Goal: Book appointment/travel/reservation

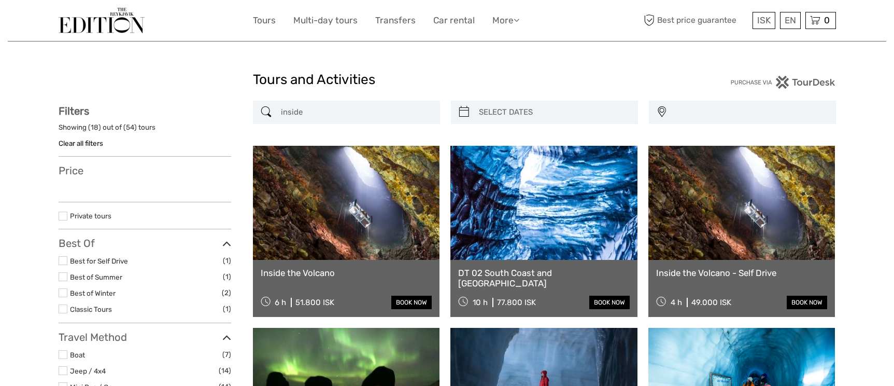
select select
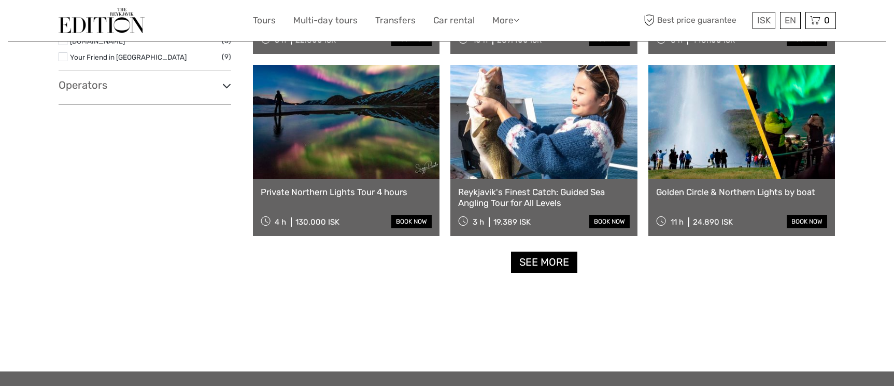
scroll to position [1015, 0]
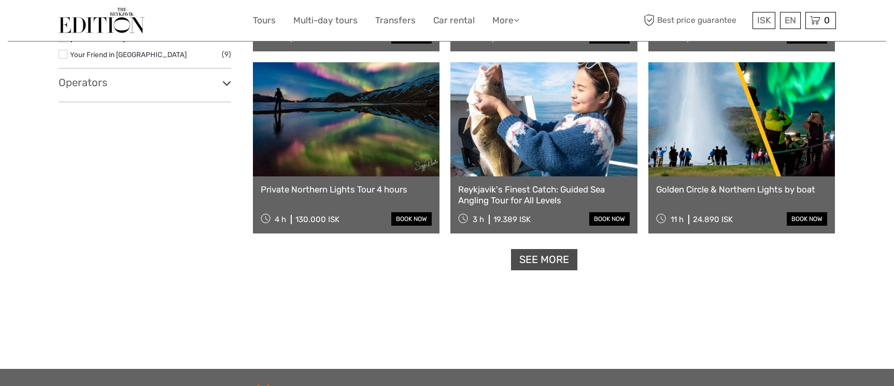
click at [523, 264] on link "See more" at bounding box center [544, 259] width 66 height 21
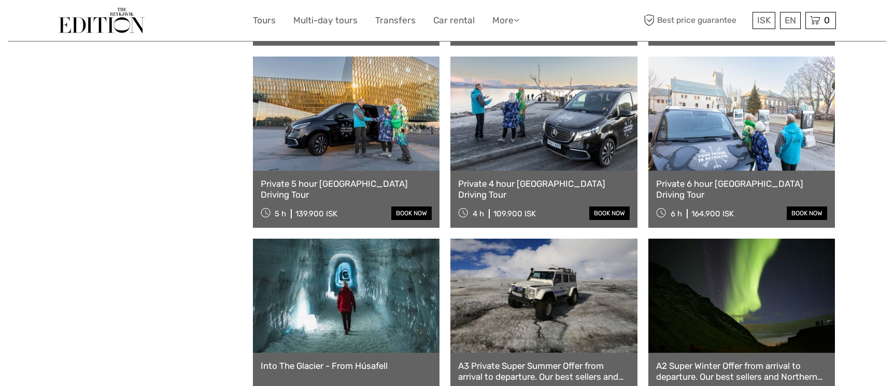
scroll to position [1376, 0]
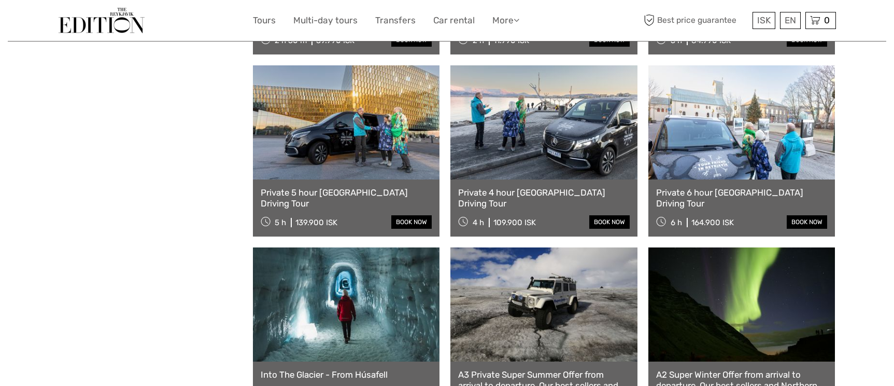
click at [529, 203] on div "Private 4 hour Reykjavik Driving Tour 4 h 109.900 ISK book now" at bounding box center [544, 207] width 187 height 57
click at [528, 197] on link "Private 4 hour Reykjavik Driving Tour" at bounding box center [544, 197] width 172 height 21
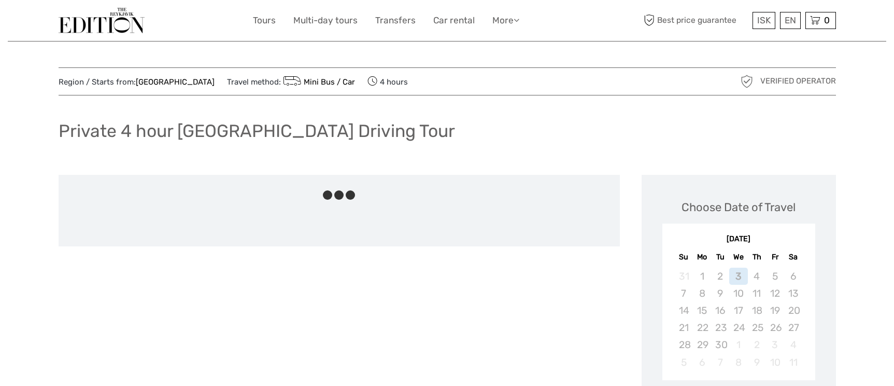
click at [528, 194] on div at bounding box center [340, 189] width 562 height 28
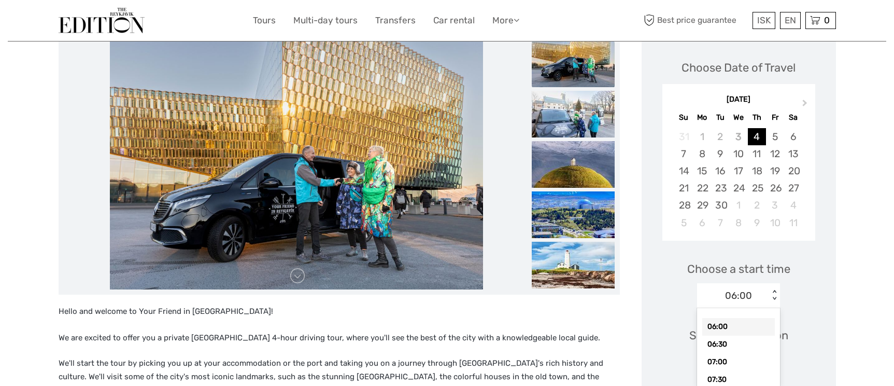
scroll to position [143, 0]
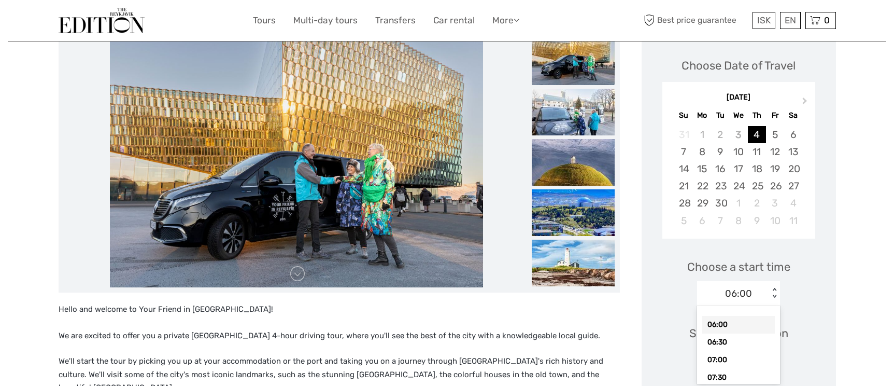
click at [770, 306] on div "option 06:00 selected, 1 of 27. 27 results available. Use Up and Down to choose…" at bounding box center [738, 293] width 83 height 25
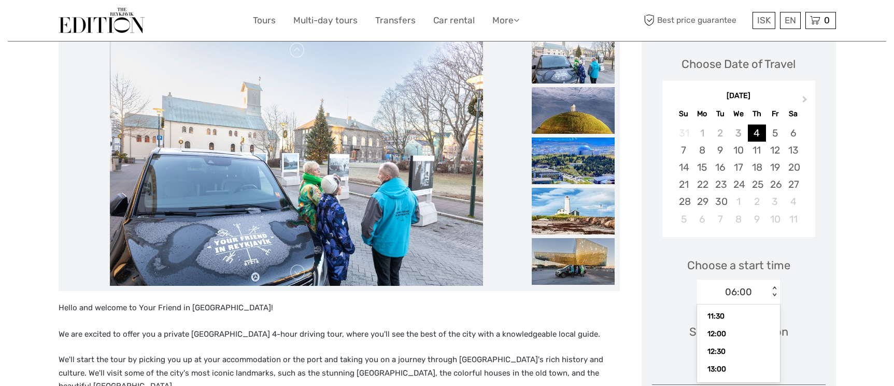
scroll to position [184, 0]
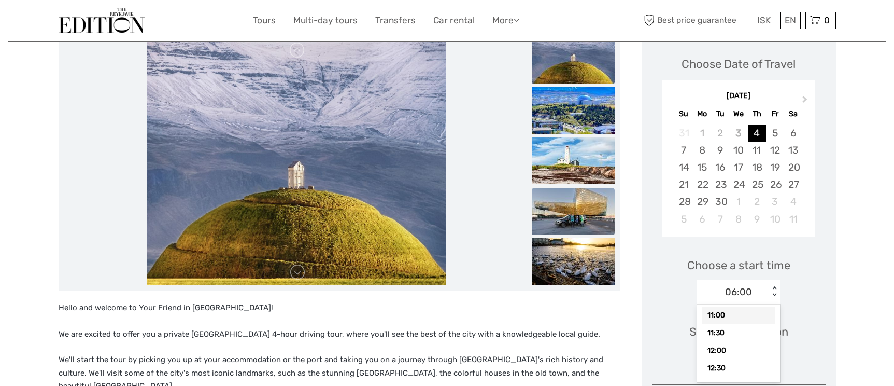
click at [588, 208] on img at bounding box center [573, 211] width 83 height 47
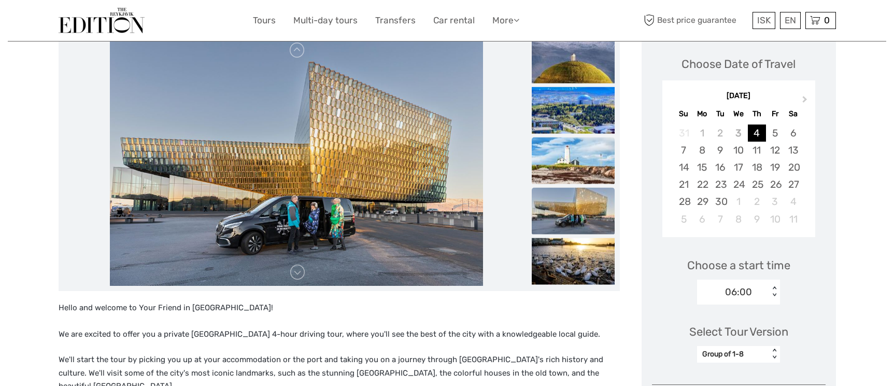
click at [586, 155] on img at bounding box center [573, 160] width 83 height 47
click at [300, 275] on link at bounding box center [297, 272] width 17 height 17
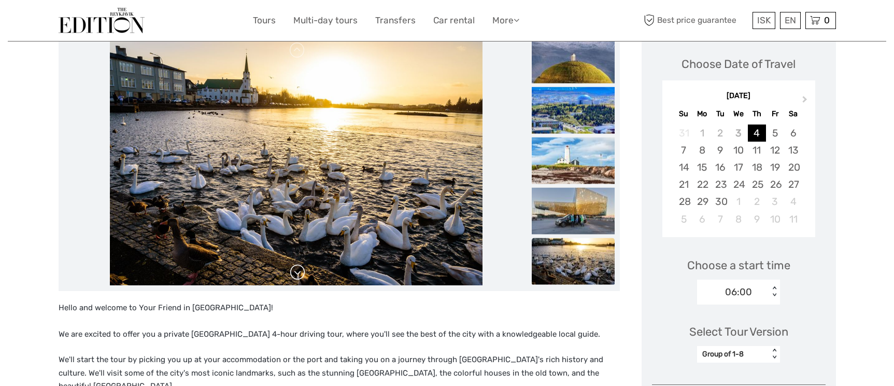
click at [300, 275] on link at bounding box center [297, 272] width 17 height 17
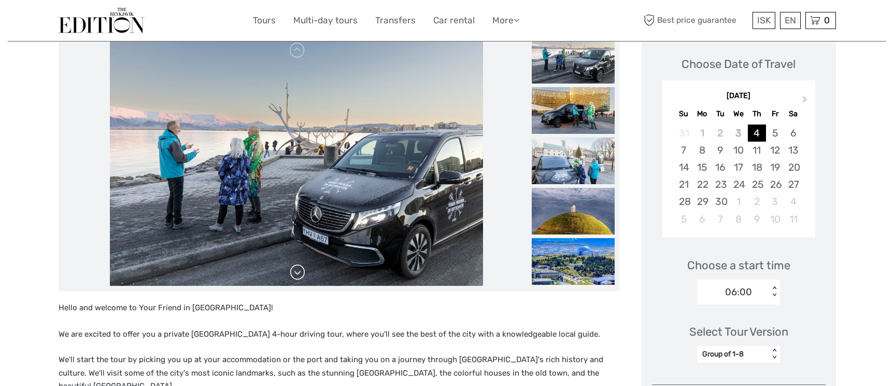
click at [300, 276] on link at bounding box center [297, 272] width 17 height 17
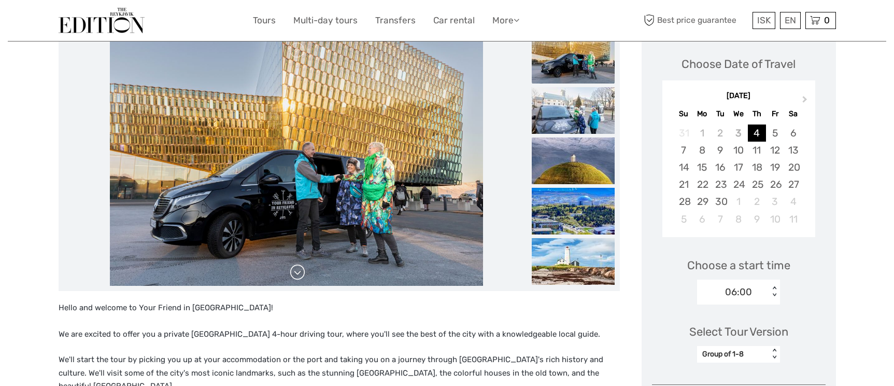
click at [300, 276] on link at bounding box center [297, 272] width 17 height 17
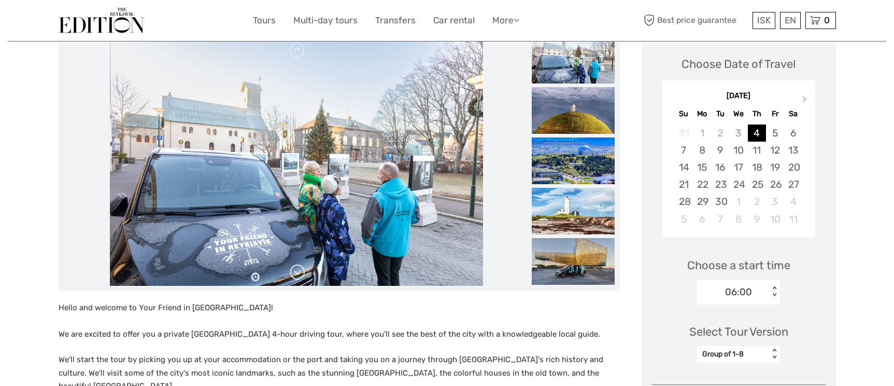
click at [300, 276] on link at bounding box center [297, 272] width 17 height 17
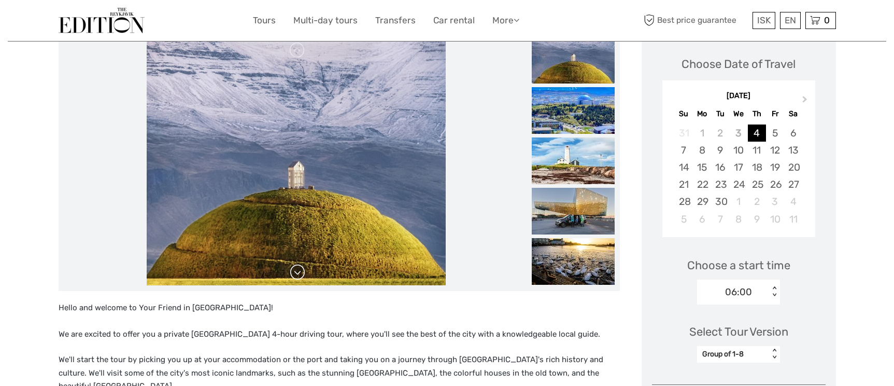
click at [300, 276] on link at bounding box center [297, 272] width 17 height 17
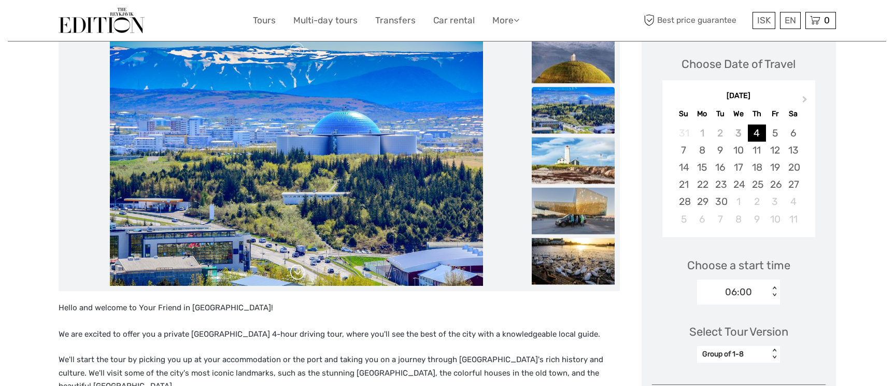
click at [300, 276] on link at bounding box center [297, 272] width 17 height 17
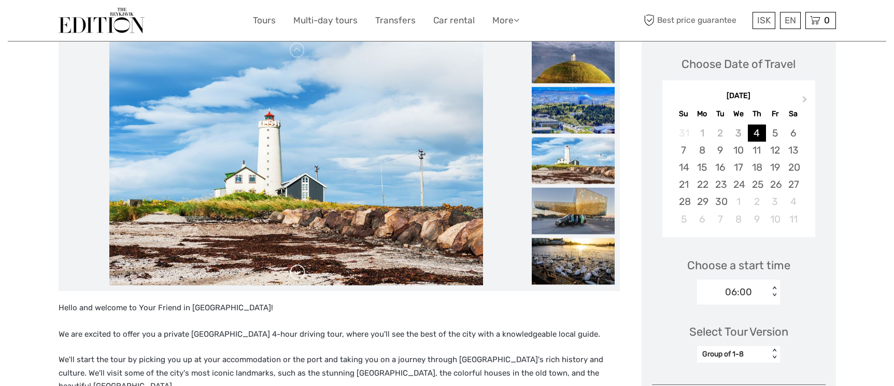
click at [300, 276] on link at bounding box center [297, 272] width 17 height 17
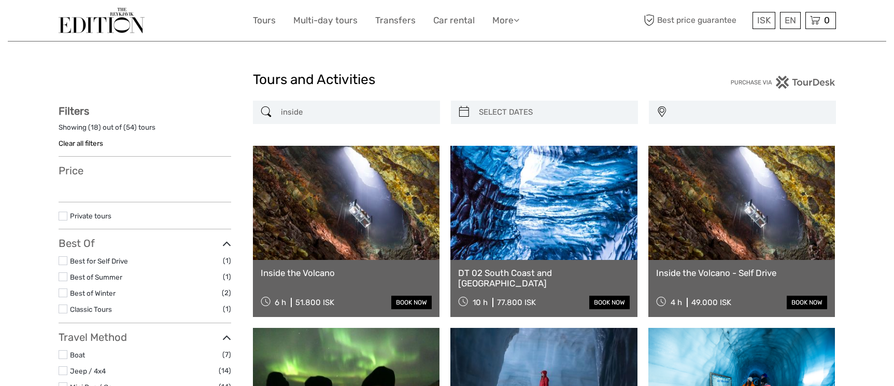
select select
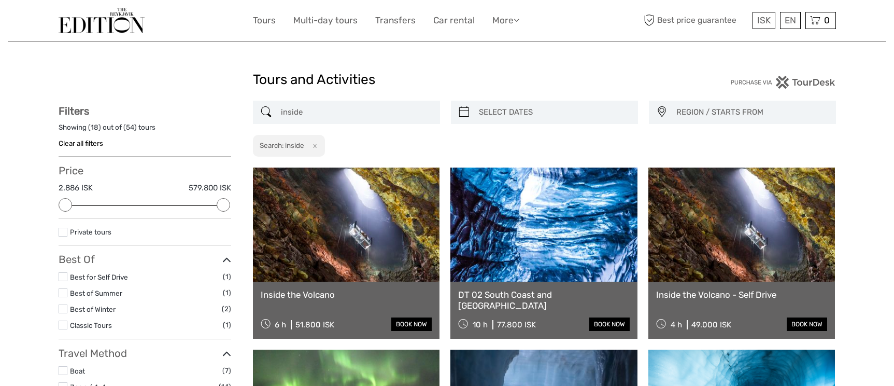
click at [326, 247] on link at bounding box center [346, 224] width 187 height 114
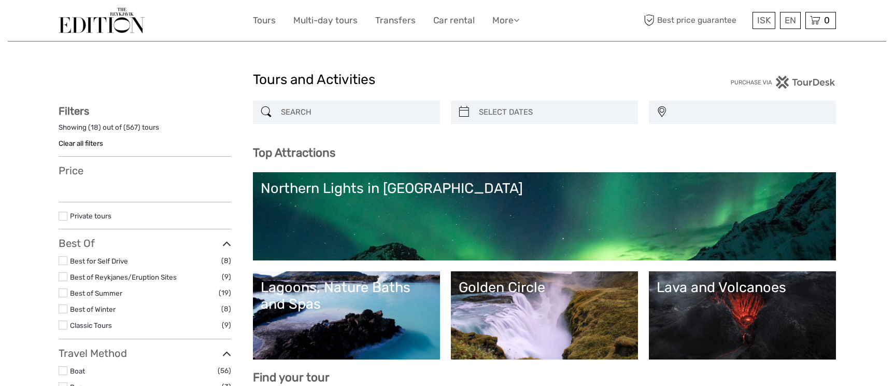
select select
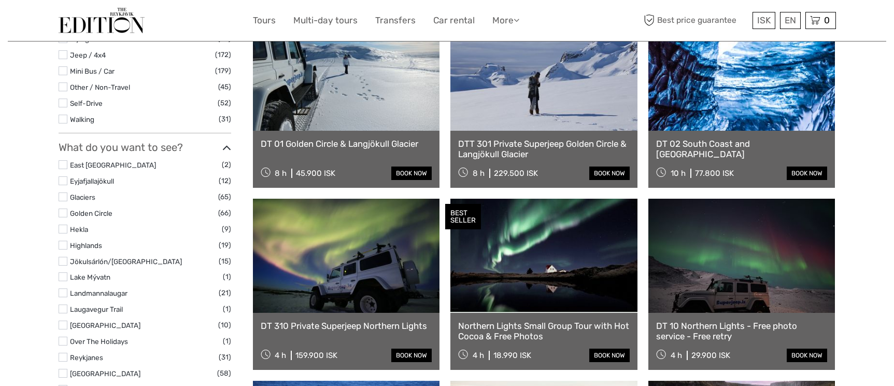
scroll to position [383, 0]
